Goal: Transaction & Acquisition: Obtain resource

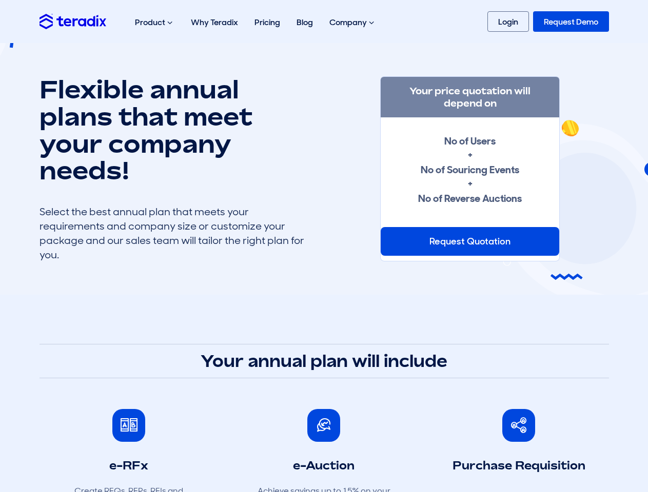
click at [470, 242] on div "Request Quotation" at bounding box center [470, 241] width 179 height 29
